Goal: Task Accomplishment & Management: Manage account settings

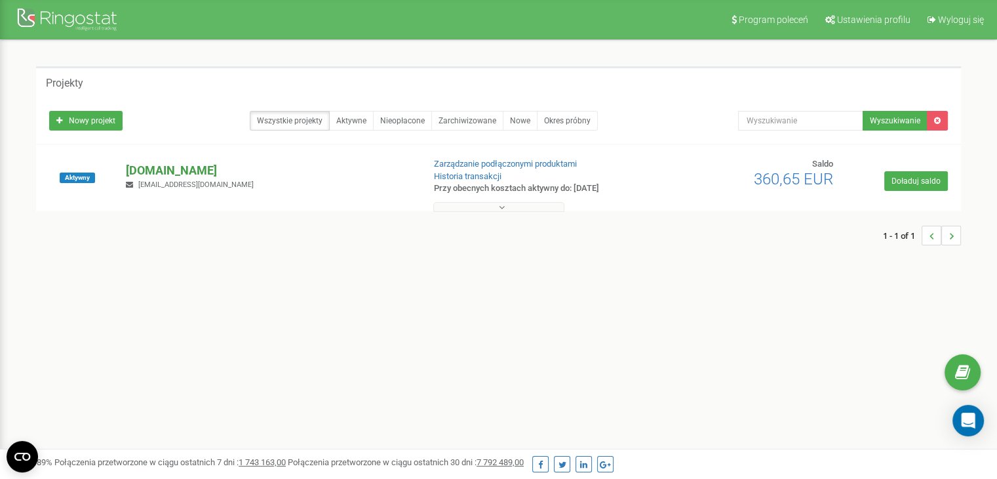
click at [199, 168] on p "[DOMAIN_NAME]" at bounding box center [269, 170] width 287 height 17
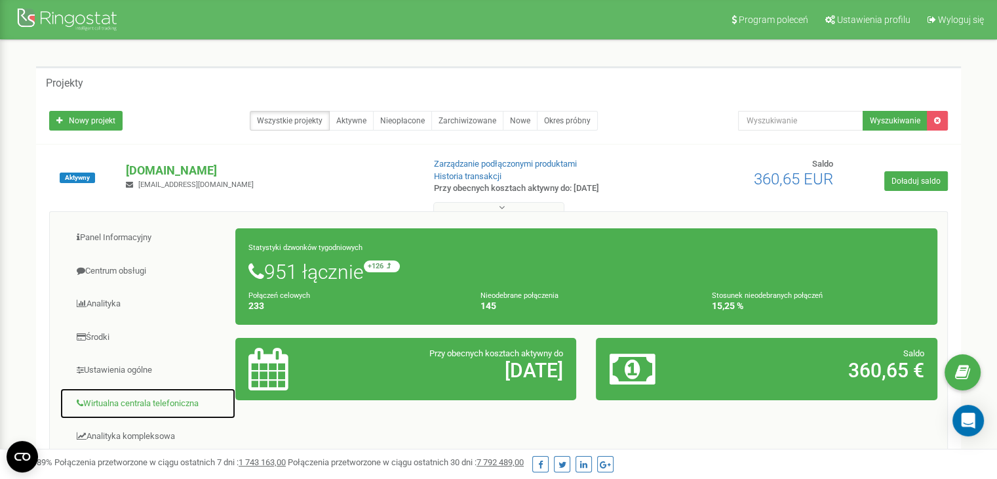
click at [168, 406] on link "Wirtualna centrala telefoniczna" at bounding box center [148, 403] width 176 height 32
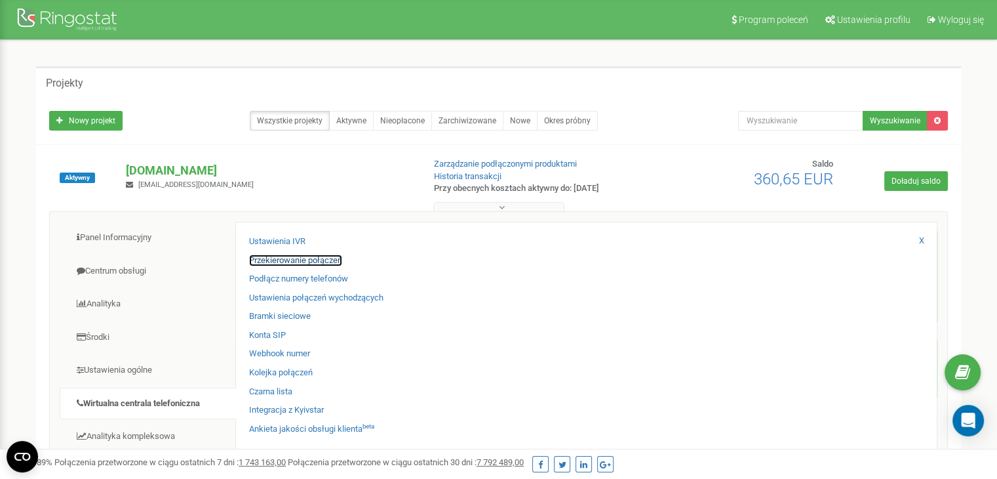
click at [291, 255] on link "Przekierowanie połączeń" at bounding box center [295, 260] width 93 height 12
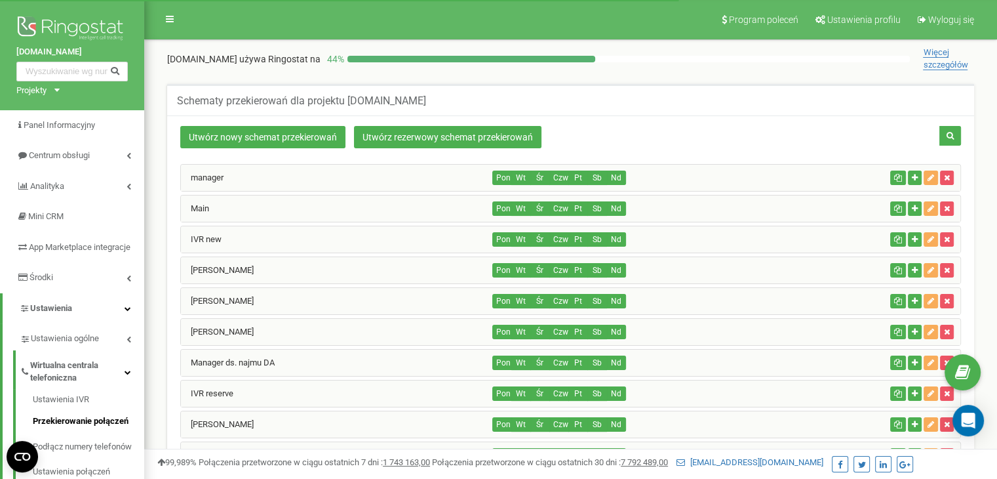
click at [246, 227] on div "IVR new" at bounding box center [337, 239] width 312 height 26
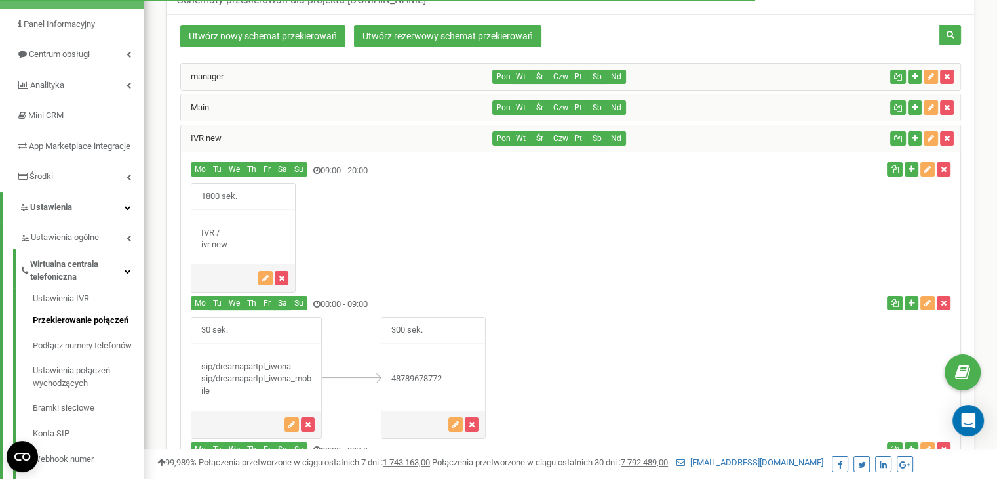
scroll to position [262, 0]
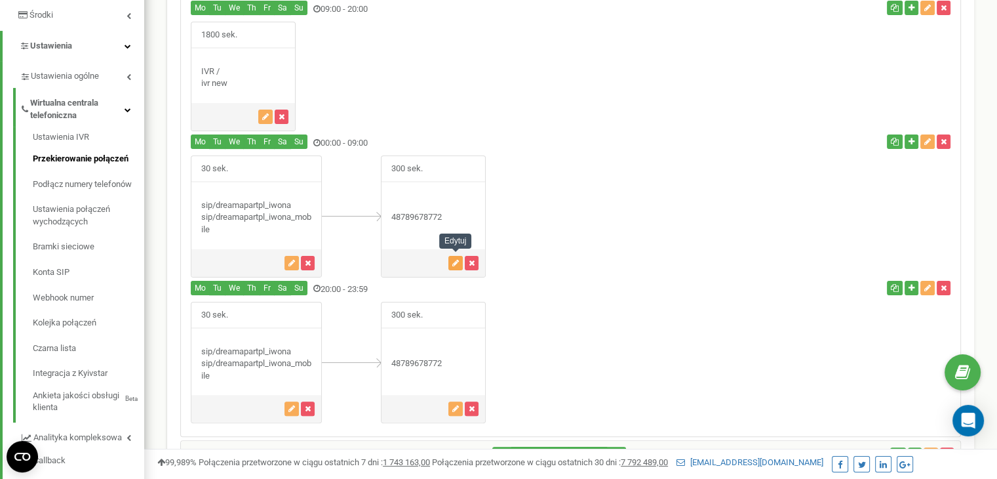
click at [456, 256] on button "button" at bounding box center [455, 263] width 14 height 14
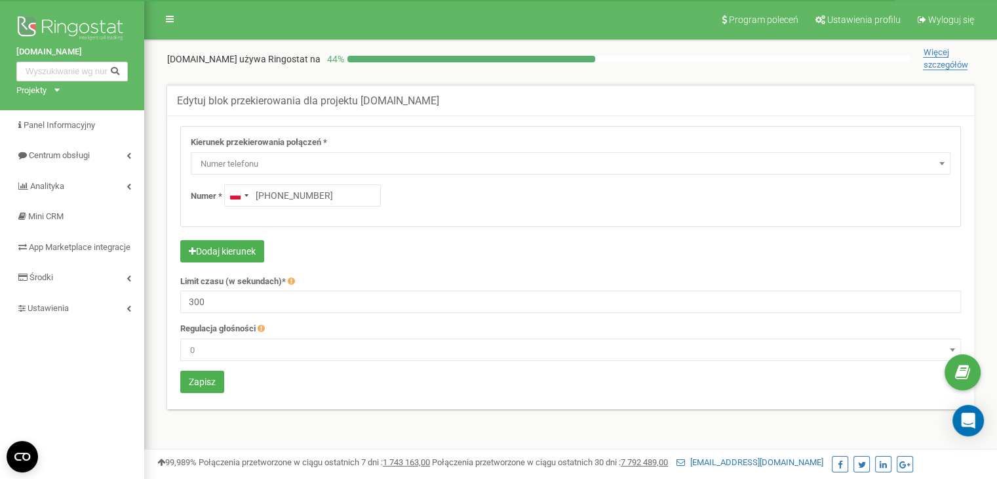
click at [276, 199] on input "+48789678772" at bounding box center [302, 195] width 157 height 22
drag, startPoint x: 346, startPoint y: 188, endPoint x: 272, endPoint y: 184, distance: 73.5
click at [272, 184] on input "+48 797 578 873" at bounding box center [302, 195] width 157 height 22
type input "+48 797 578 873"
click at [215, 378] on button "Zapisz" at bounding box center [202, 381] width 44 height 22
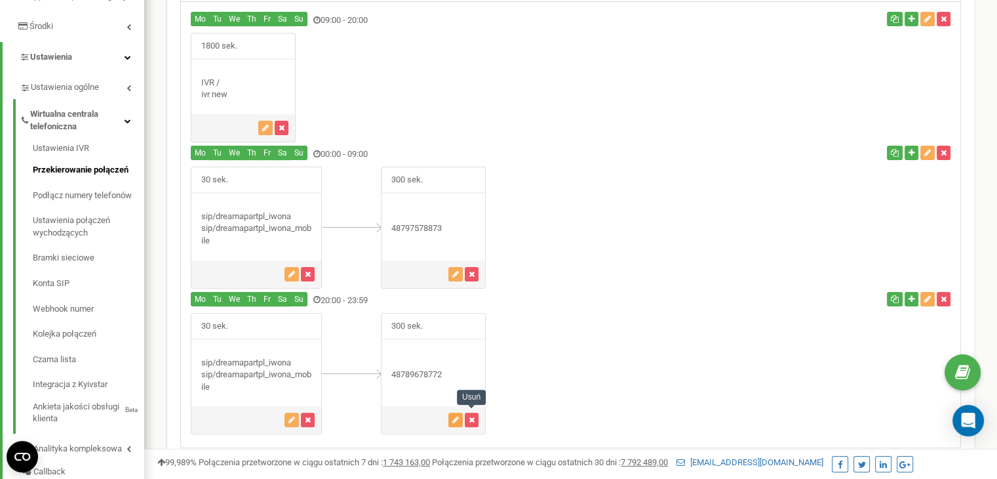
click at [454, 417] on icon "button" at bounding box center [455, 420] width 7 height 8
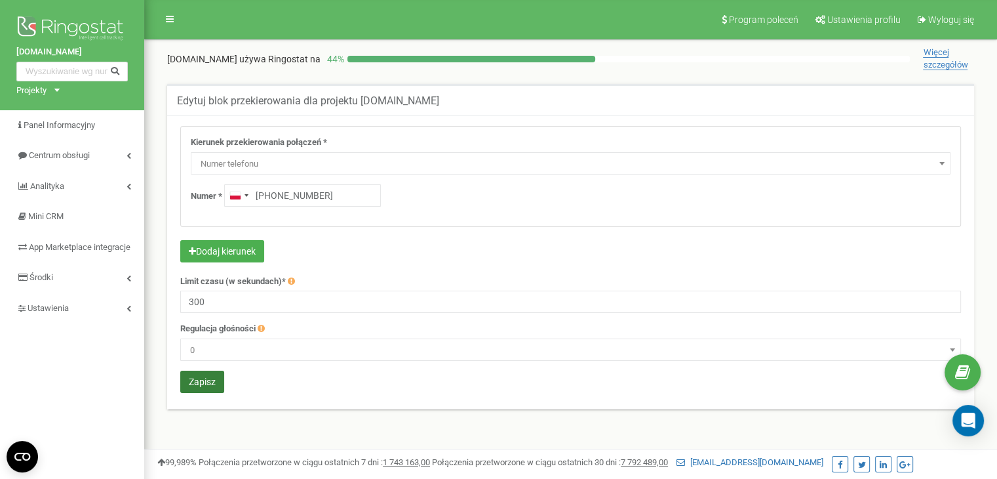
type input "[PHONE_NUMBER]"
click at [210, 387] on button "Zapisz" at bounding box center [202, 381] width 44 height 22
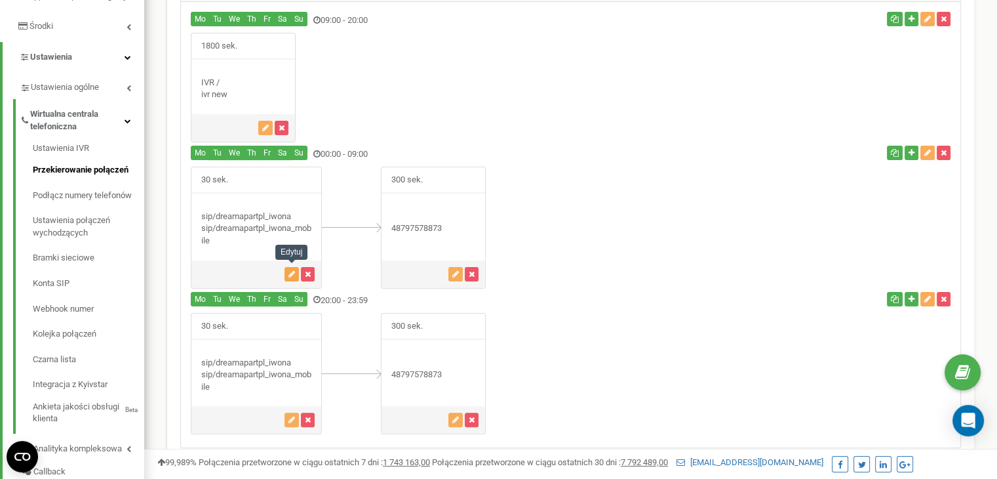
click at [293, 271] on icon "button" at bounding box center [291, 274] width 7 height 8
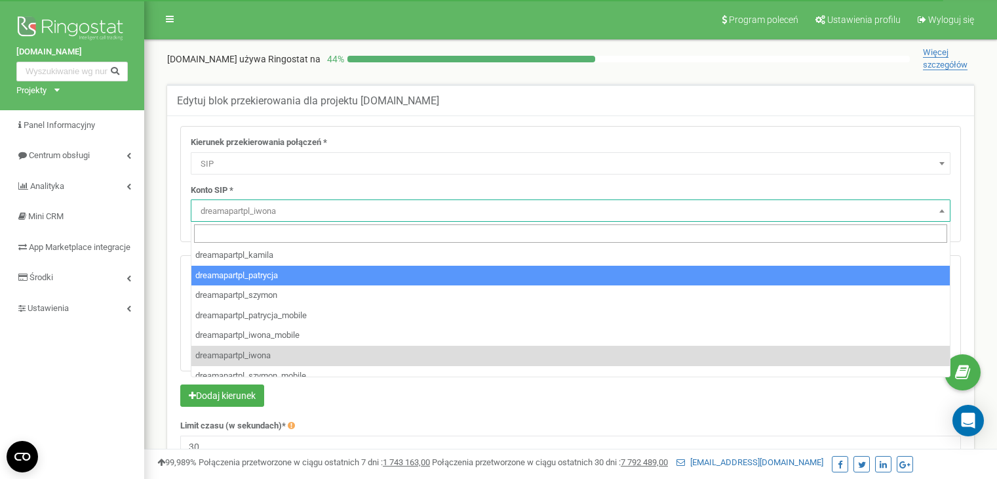
select select "SIP"
select select "dreamapartpl_iwona"
select select "SIP"
select select "dreamapartpl_iwona_mobile"
select select "dreamapartpl_patrycja"
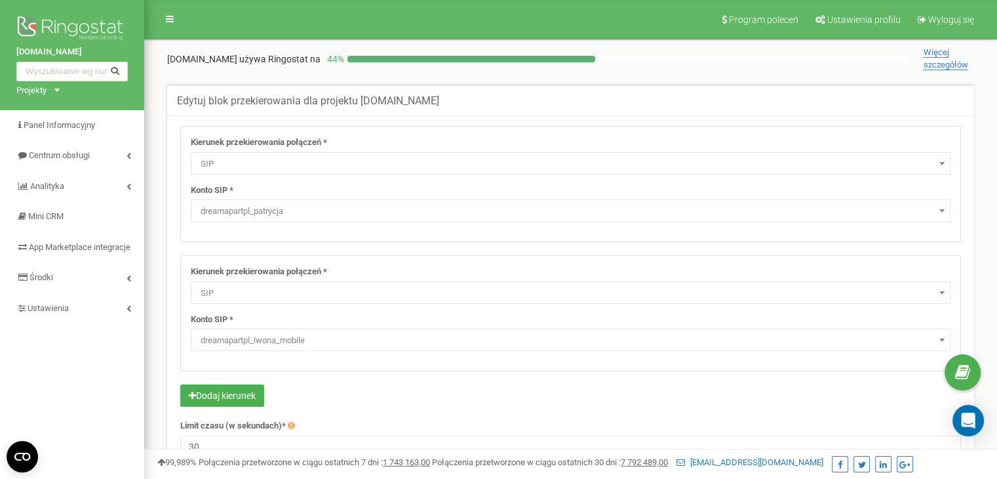
click at [281, 333] on span "dreamapartpl_iwona_mobile" at bounding box center [570, 340] width 751 height 18
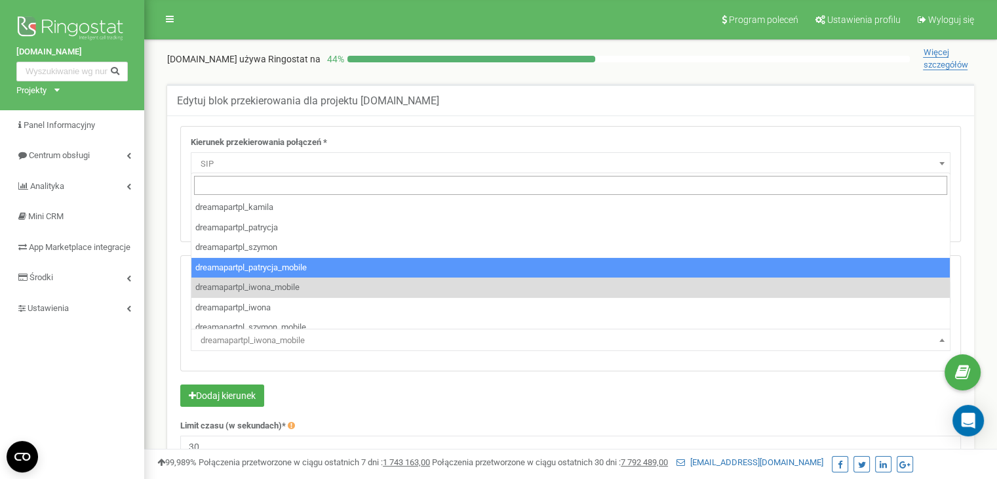
select select "dreamapartpl_patrycja_mobile"
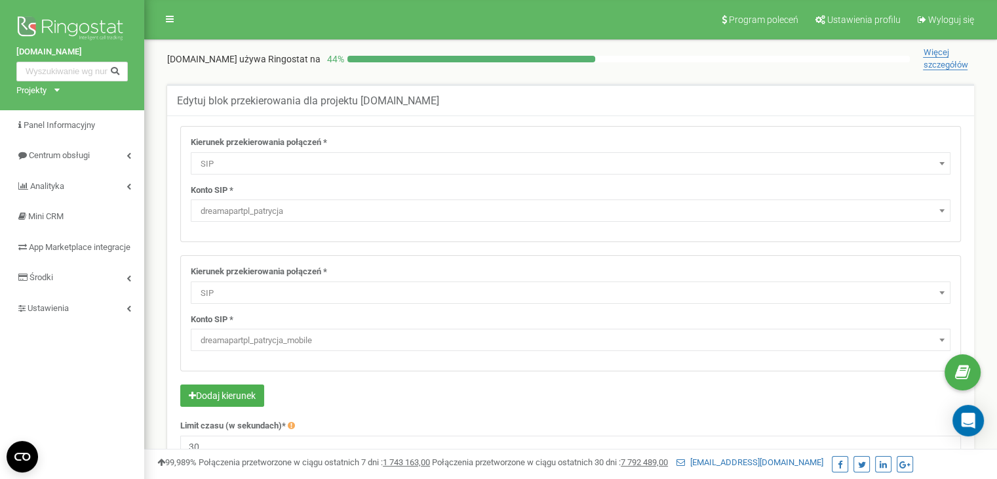
scroll to position [262, 0]
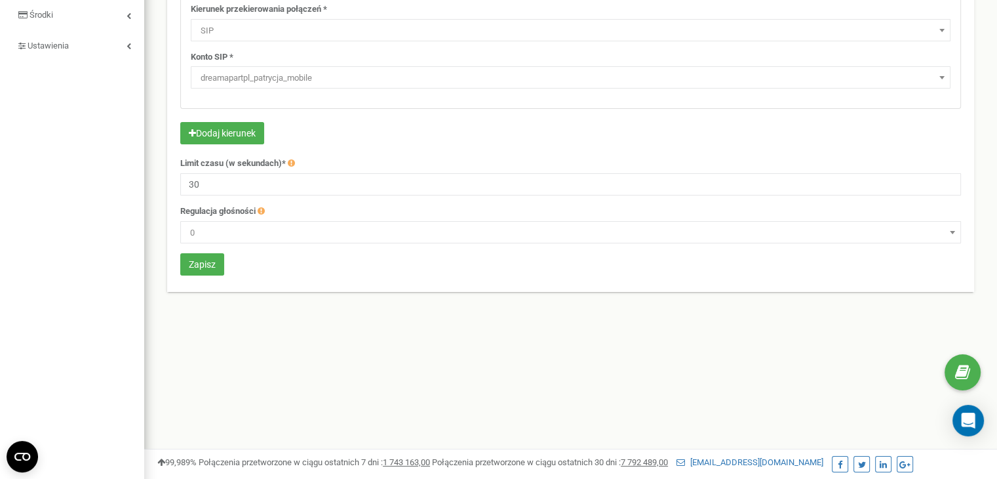
click at [175, 259] on div "Kierunek przekierowania połączeń * Nie używaj Poczta głosowa IVR Numer przekier…" at bounding box center [570, 71] width 801 height 414
click at [204, 264] on button "Zapisz" at bounding box center [202, 264] width 44 height 22
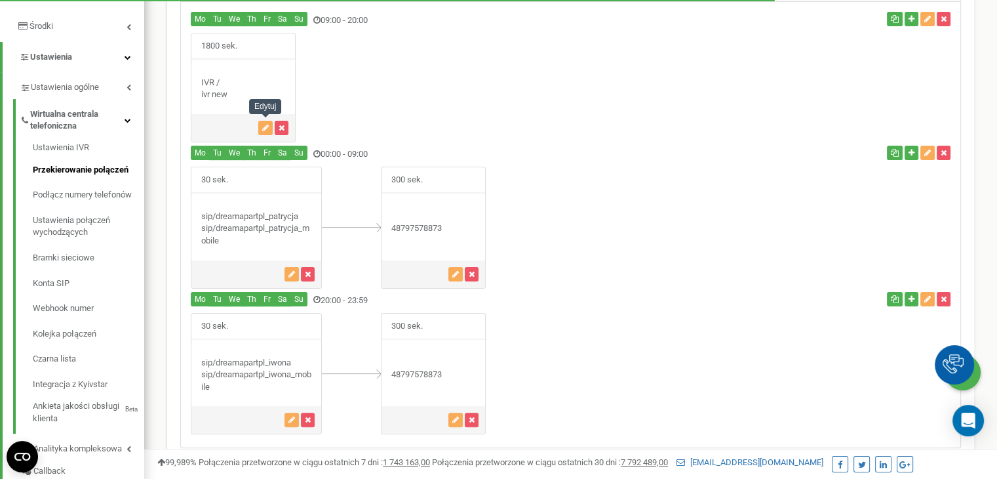
scroll to position [251, 0]
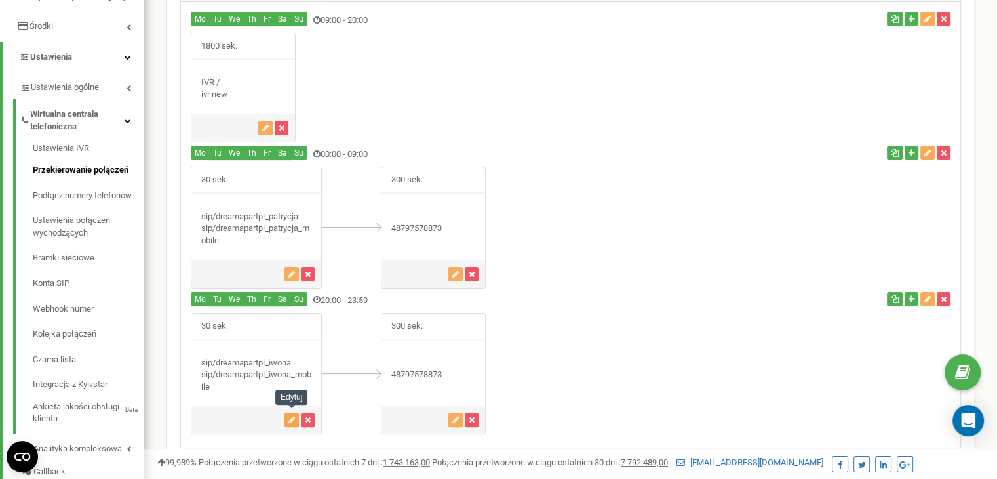
click at [289, 416] on icon "button" at bounding box center [291, 420] width 7 height 8
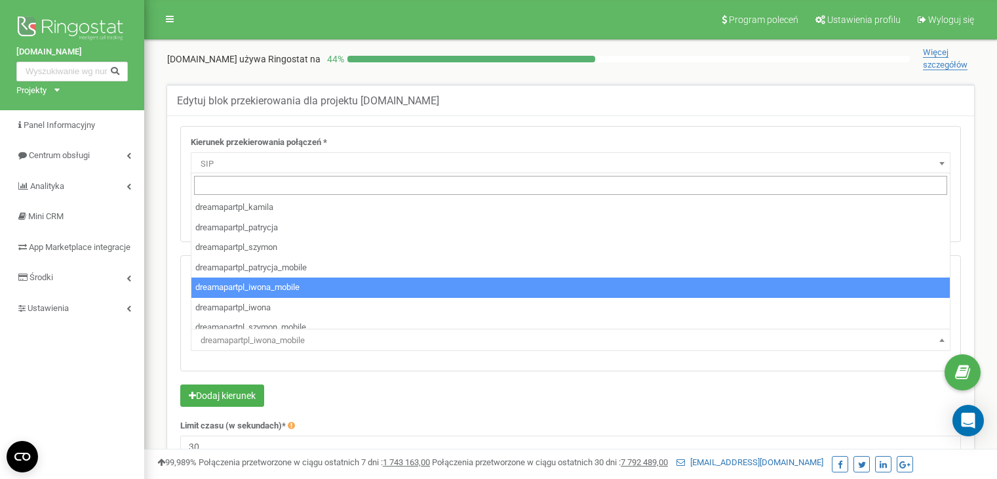
select select "SIP"
select select "dreamapartpl_patrycja"
select select "SIP"
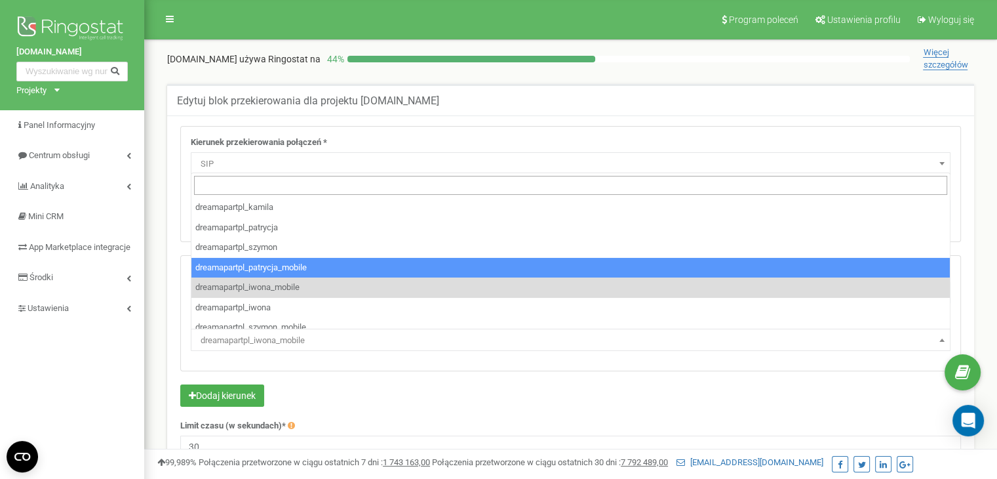
select select "dreamapartpl_patrycja_mobile"
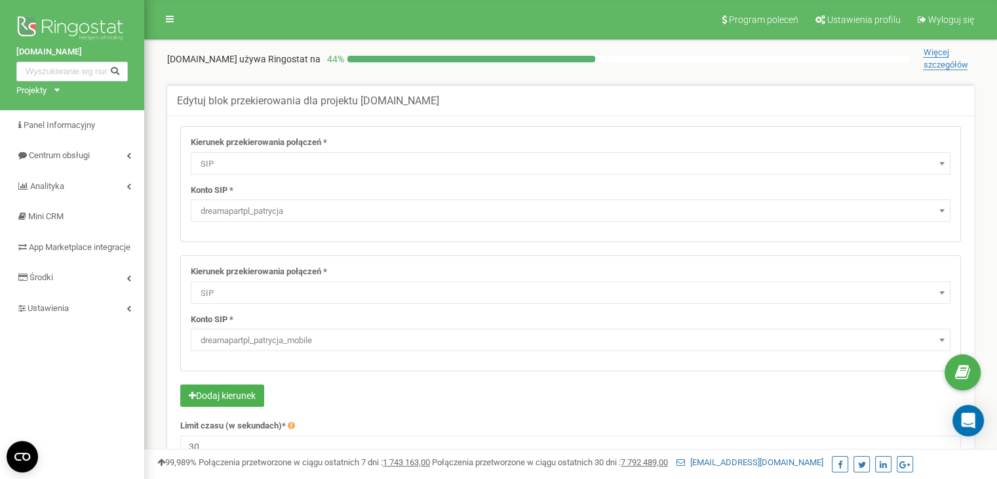
scroll to position [197, 0]
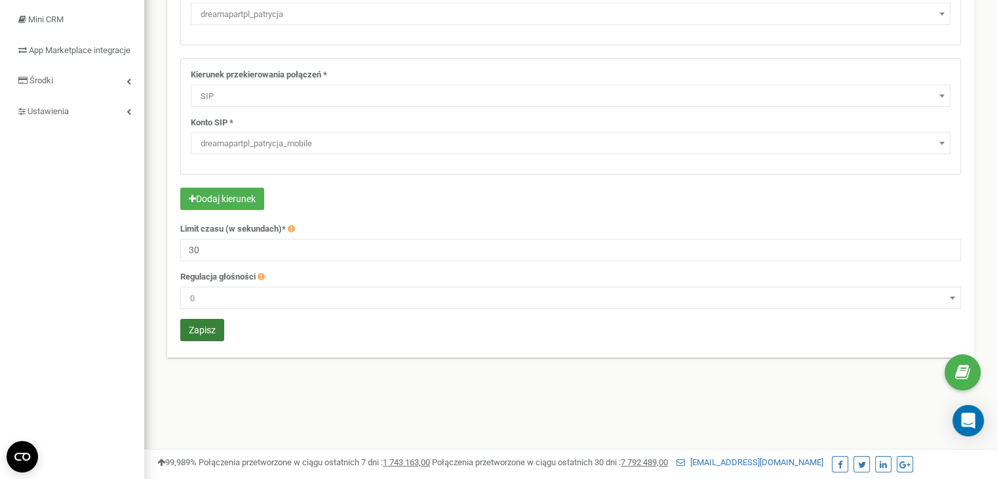
click at [217, 328] on button "Zapisz" at bounding box center [202, 330] width 44 height 22
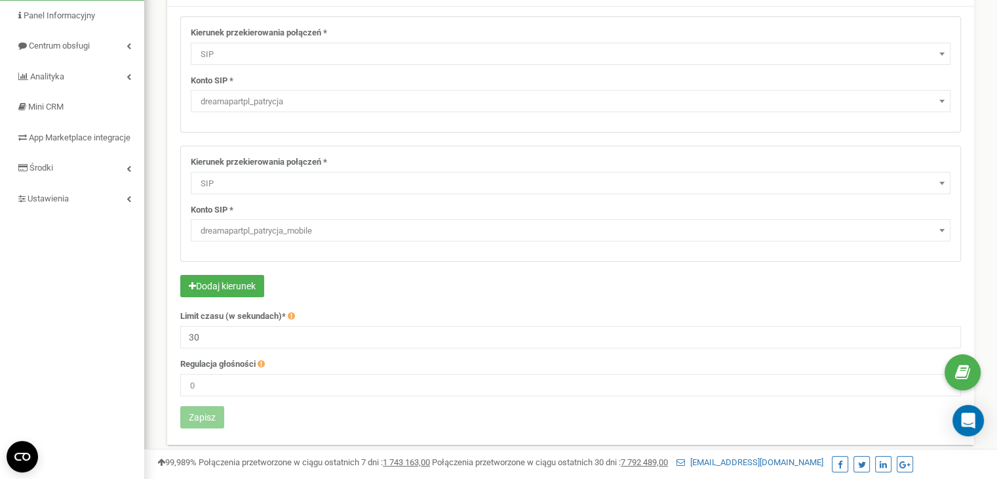
scroll to position [0, 0]
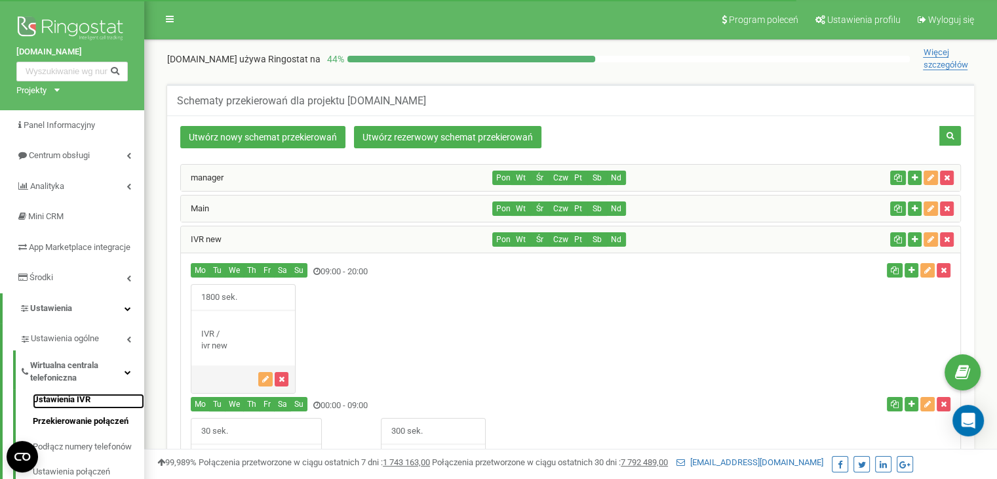
click at [89, 409] on link "Ustawienia IVR" at bounding box center [88, 401] width 111 height 16
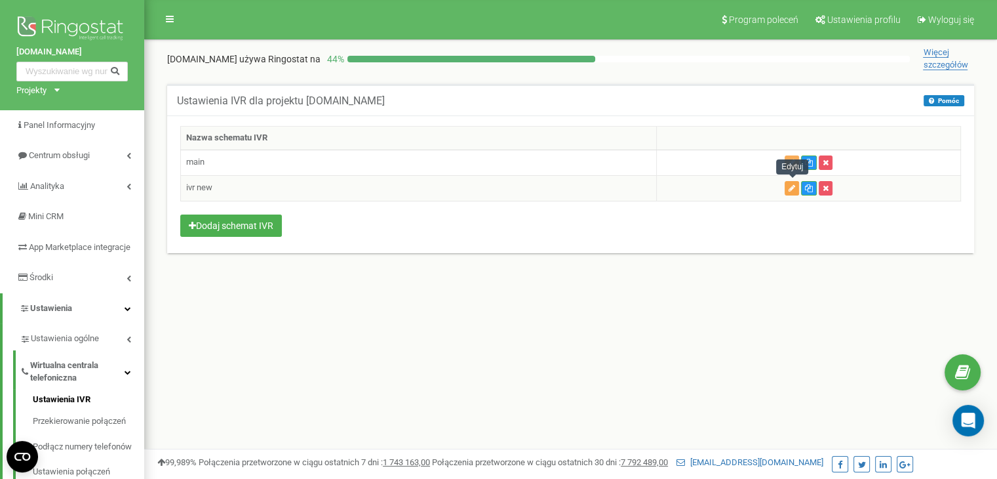
click at [793, 189] on icon "button" at bounding box center [792, 188] width 7 height 8
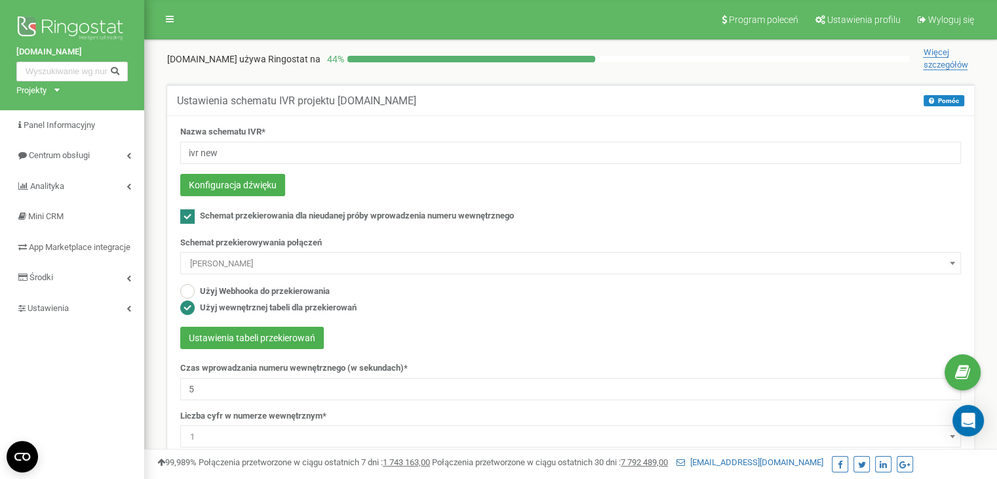
click at [280, 262] on span "[PERSON_NAME]" at bounding box center [571, 263] width 772 height 18
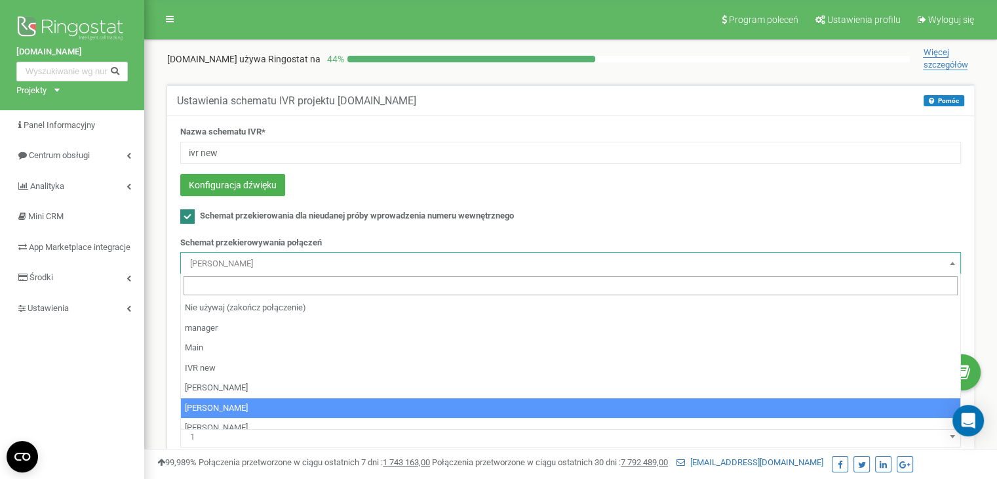
select select "140455"
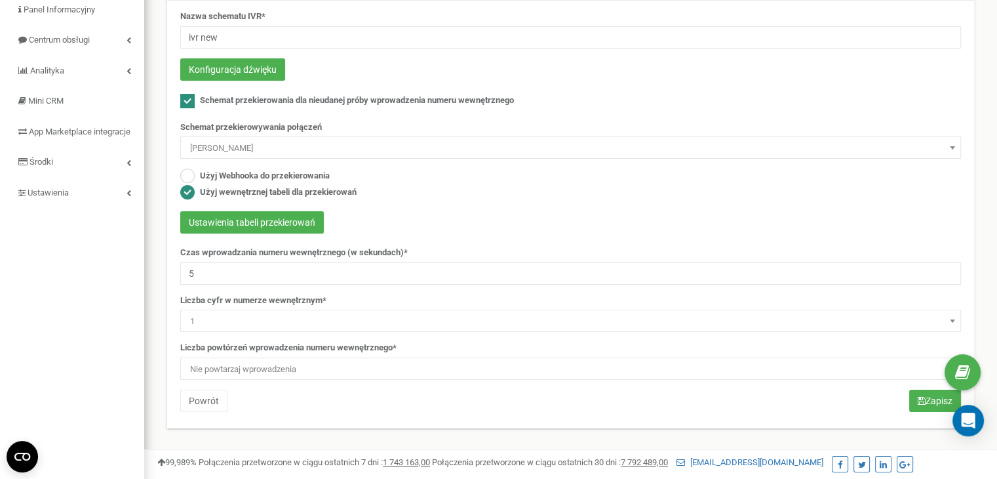
scroll to position [197, 0]
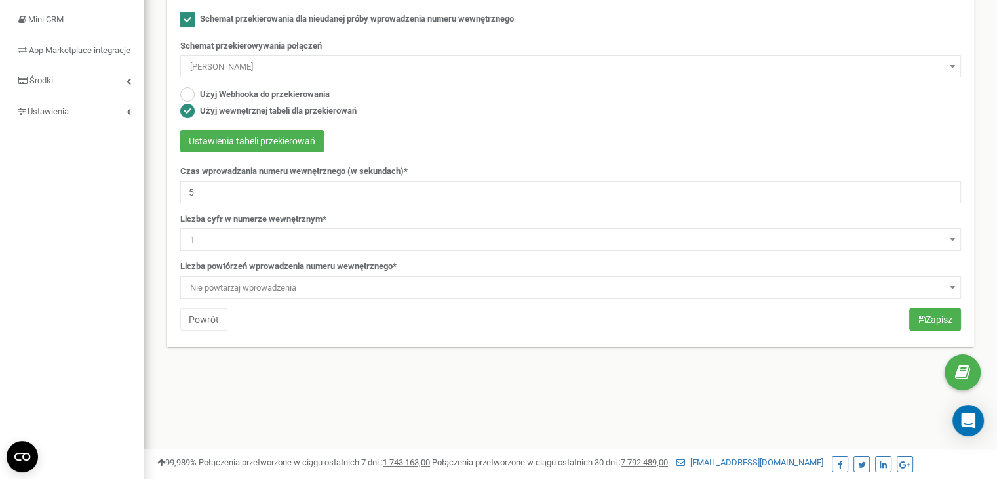
click at [942, 305] on div "Nazwa schematu IVR* ivr new Konfiguracja dźwięku Schemat przekierowania dla nie…" at bounding box center [570, 131] width 801 height 405
click at [941, 319] on button "Zapisz" at bounding box center [935, 319] width 52 height 22
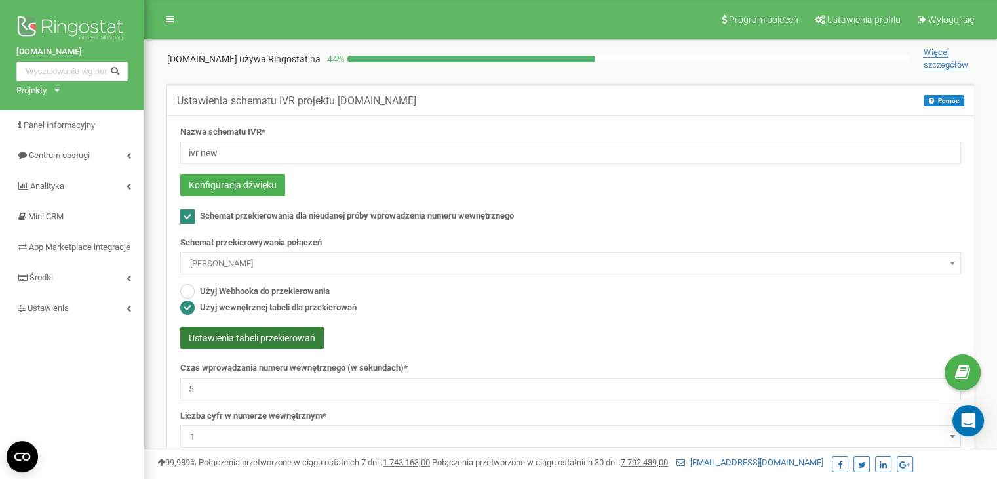
click at [247, 342] on button "Ustawienia tabeli przekierowań" at bounding box center [252, 338] width 144 height 22
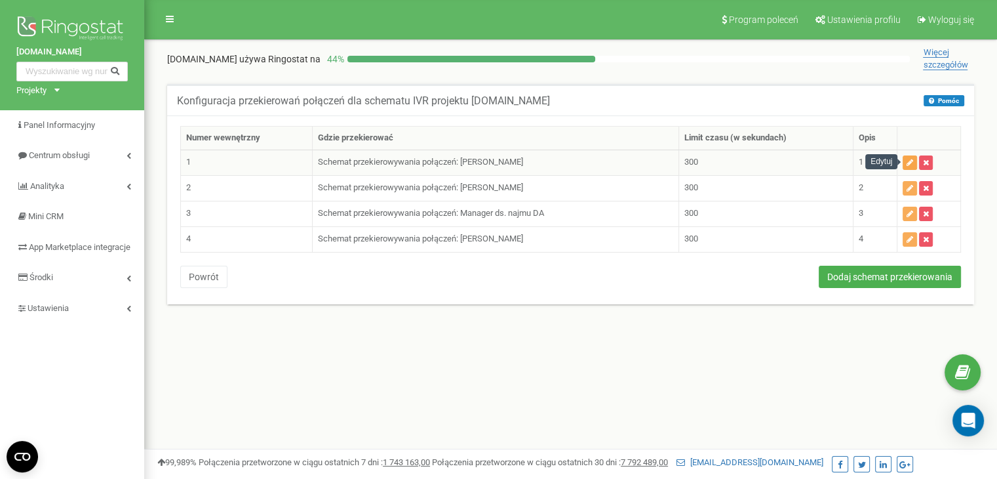
click at [908, 161] on icon "button" at bounding box center [910, 163] width 7 height 8
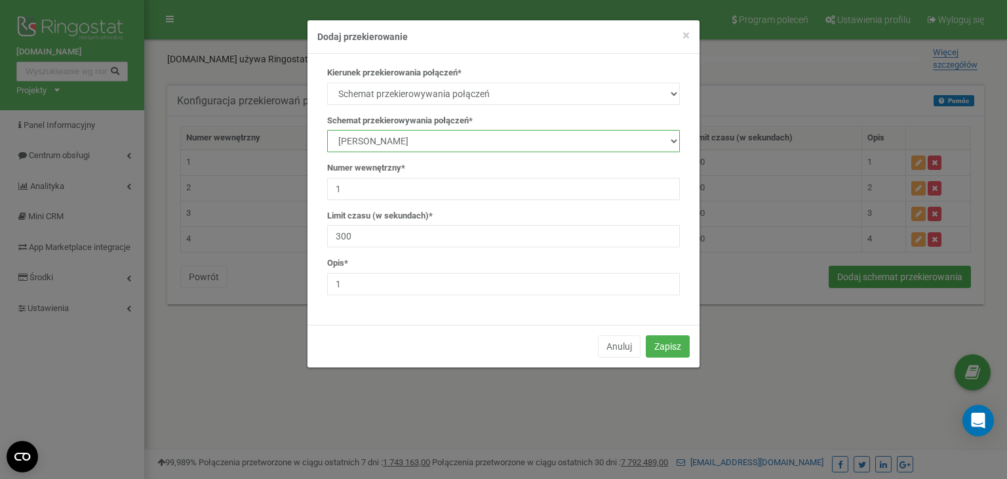
click at [441, 137] on select "manager Main IVR new [PERSON_NAME] [PERSON_NAME] [PERSON_NAME] Manager ds. najm…" at bounding box center [503, 141] width 353 height 22
select select "232186"
click at [327, 130] on select "manager Main IVR new Kamila Rzeszut Patrycja Juroszek Szymon Górnik Manager ds.…" at bounding box center [503, 141] width 353 height 22
click at [676, 353] on button "Zapisz" at bounding box center [668, 346] width 44 height 22
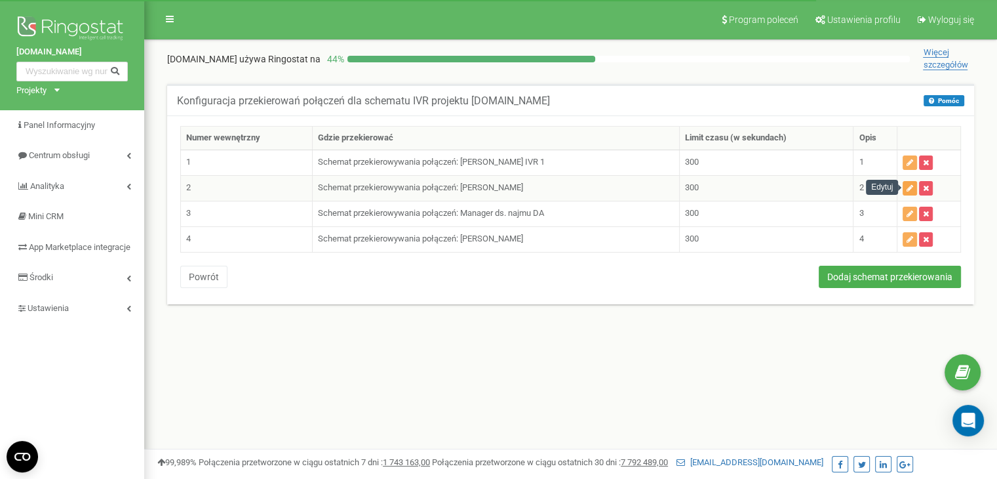
click at [910, 187] on icon "button" at bounding box center [910, 188] width 7 height 8
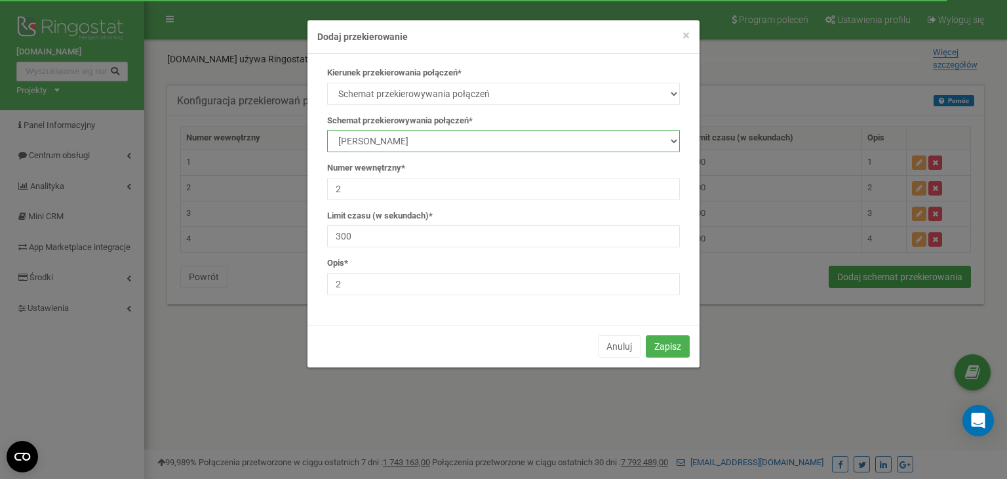
click at [427, 142] on select "manager Main IVR new [PERSON_NAME] [PERSON_NAME] [PERSON_NAME] Manager ds. najm…" at bounding box center [503, 141] width 353 height 22
select select "232191"
click at [327, 130] on select "manager Main IVR new [PERSON_NAME] [PERSON_NAME] [PERSON_NAME] Manager ds. najm…" at bounding box center [503, 141] width 353 height 22
click at [672, 346] on button "Zapisz" at bounding box center [668, 346] width 44 height 22
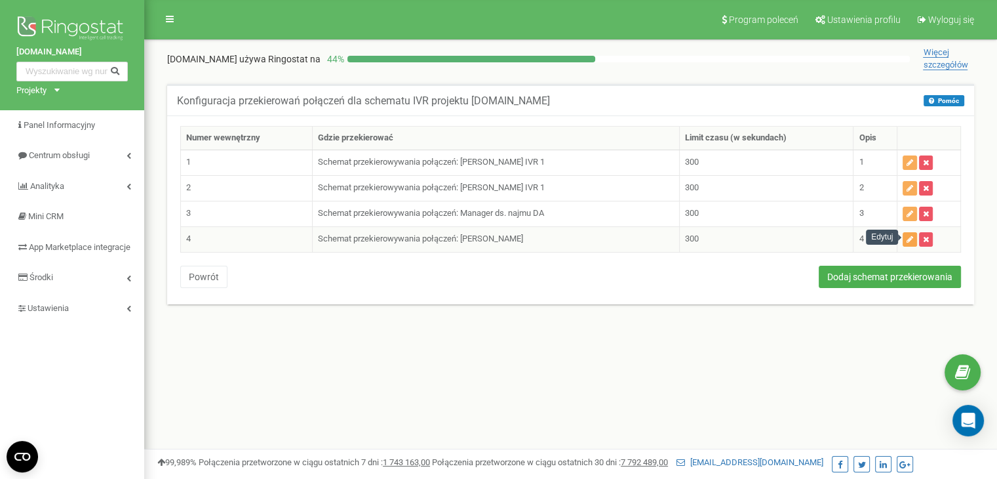
click at [913, 237] on icon "button" at bounding box center [910, 239] width 7 height 8
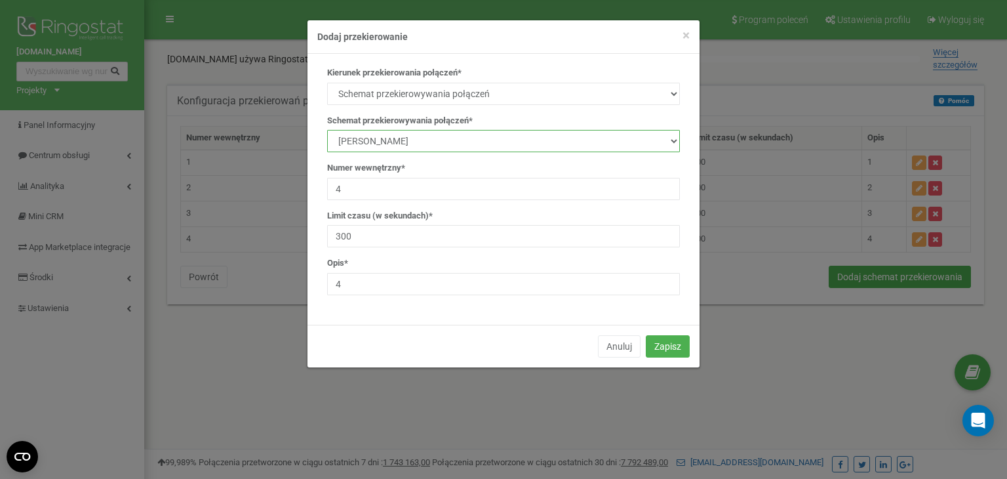
click at [387, 144] on select "manager Main IVR new [PERSON_NAME] [PERSON_NAME] [PERSON_NAME] Manager ds. najm…" at bounding box center [503, 141] width 353 height 22
select select "232191"
click at [327, 130] on select "manager Main IVR new Kamila Rzeszut Patrycja Juroszek Szymon Górnik Manager ds.…" at bounding box center [503, 141] width 353 height 22
click at [666, 347] on button "Zapisz" at bounding box center [668, 346] width 44 height 22
